Goal: Find contact information: Find contact information

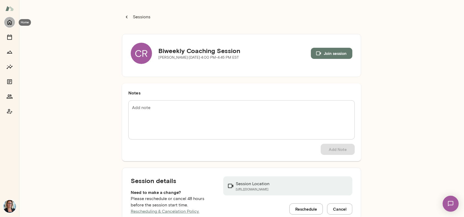
click at [10, 22] on icon "Home" at bounding box center [9, 22] width 6 height 6
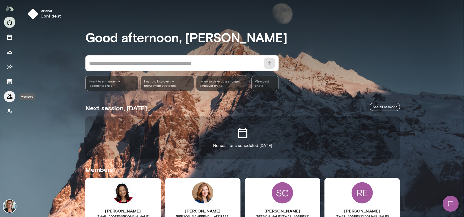
click at [6, 97] on button "Members" at bounding box center [9, 96] width 11 height 11
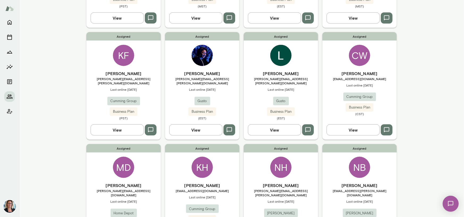
scroll to position [398, 0]
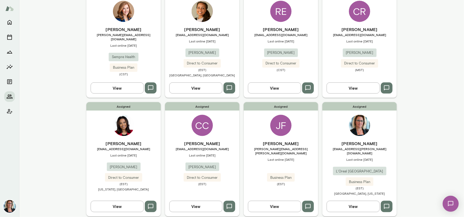
scroll to position [404, 0]
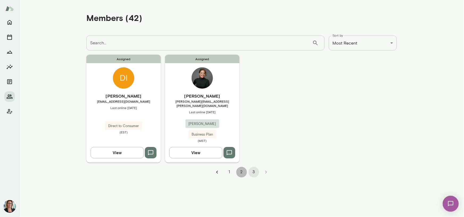
click at [240, 168] on button "2" at bounding box center [241, 172] width 11 height 11
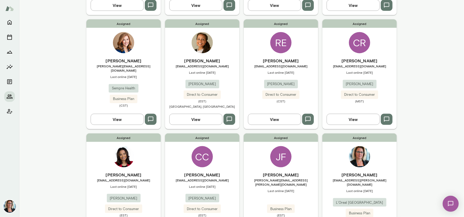
scroll to position [404, 0]
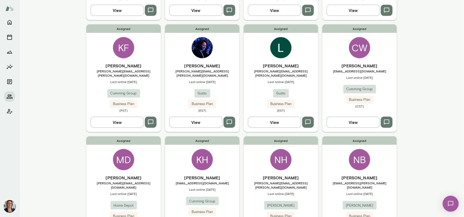
scroll to position [372, 0]
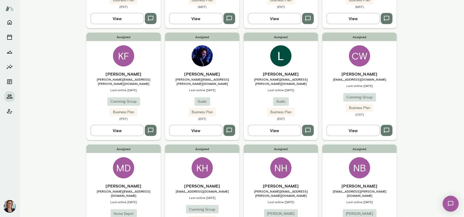
click at [202, 45] on img at bounding box center [202, 55] width 21 height 21
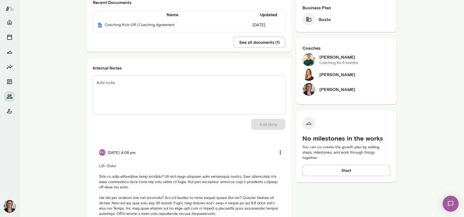
scroll to position [50, 0]
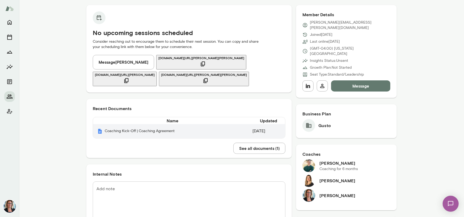
click at [143, 135] on th "Coaching Kick-Off | Coaching Agreement" at bounding box center [172, 131] width 159 height 14
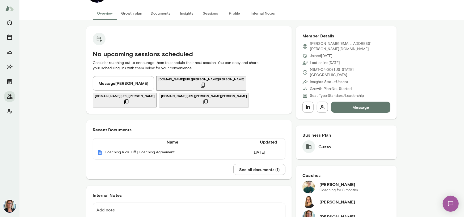
scroll to position [0, 0]
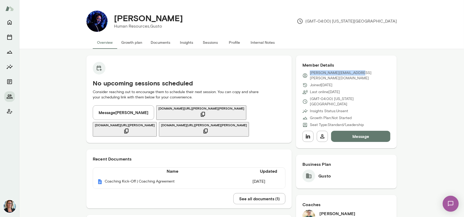
drag, startPoint x: 360, startPoint y: 74, endPoint x: 308, endPoint y: 74, distance: 51.6
click at [308, 74] on div "[PERSON_NAME][EMAIL_ADDRESS][PERSON_NAME][DOMAIN_NAME]" at bounding box center [346, 75] width 88 height 11
copy p "[PERSON_NAME][EMAIL_ADDRESS][PERSON_NAME][DOMAIN_NAME]"
click at [10, 96] on icon "Members" at bounding box center [9, 97] width 6 height 6
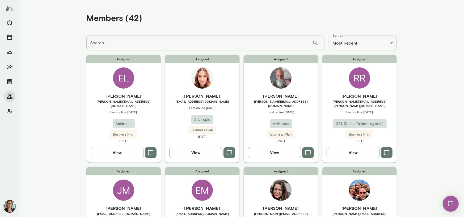
click at [126, 77] on div "EL" at bounding box center [123, 78] width 21 height 21
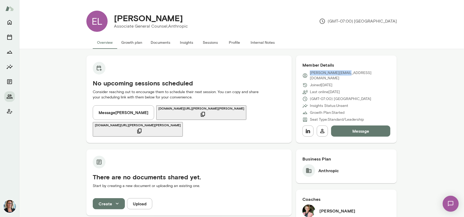
drag, startPoint x: 347, startPoint y: 72, endPoint x: 308, endPoint y: 75, distance: 39.2
click at [308, 75] on div "[PERSON_NAME][EMAIL_ADDRESS][DOMAIN_NAME]" at bounding box center [346, 75] width 88 height 11
copy p "[PERSON_NAME][EMAIL_ADDRESS][DOMAIN_NAME]"
click at [9, 96] on icon "Members" at bounding box center [10, 97] width 6 height 4
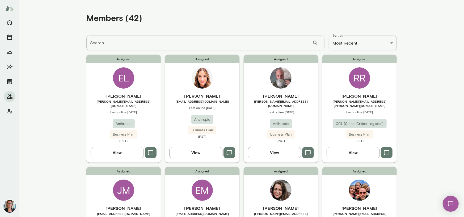
click at [346, 0] on div "**********" at bounding box center [232, 0] width 464 height 0
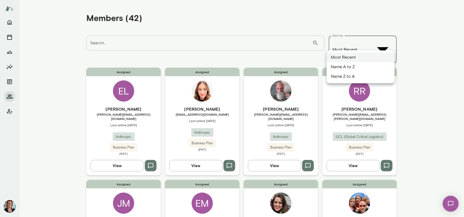
click at [343, 66] on li "Name A to Z" at bounding box center [361, 67] width 68 height 10
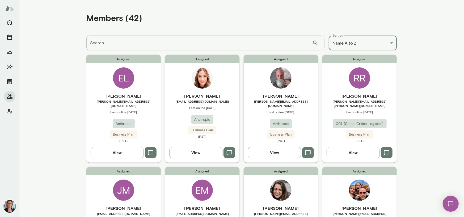
type input "********"
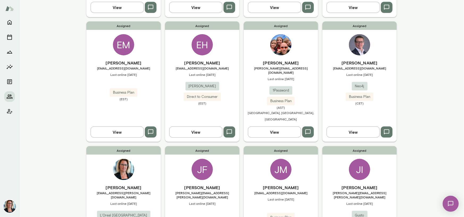
scroll to position [411, 0]
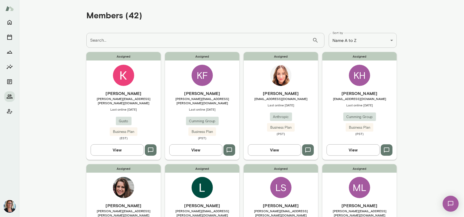
scroll to position [0, 0]
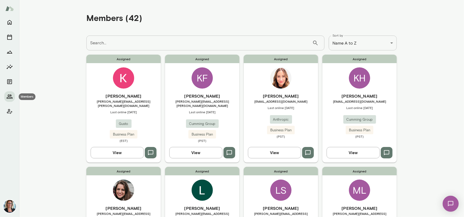
drag, startPoint x: 11, startPoint y: 97, endPoint x: 54, endPoint y: 90, distance: 43.3
click at [11, 97] on icon "Members" at bounding box center [9, 97] width 6 height 6
